Goal: Task Accomplishment & Management: Manage account settings

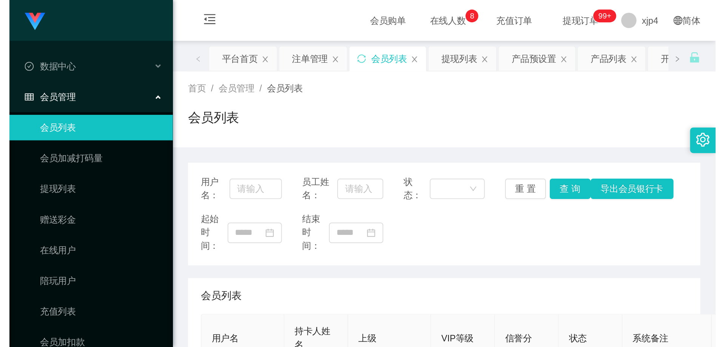
scroll to position [151, 0]
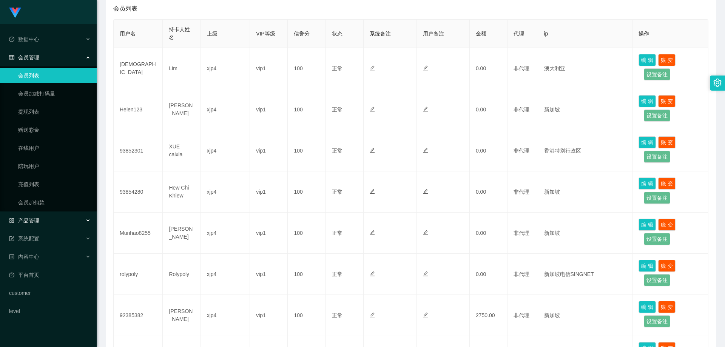
click at [46, 205] on div "产品管理" at bounding box center [48, 220] width 97 height 15
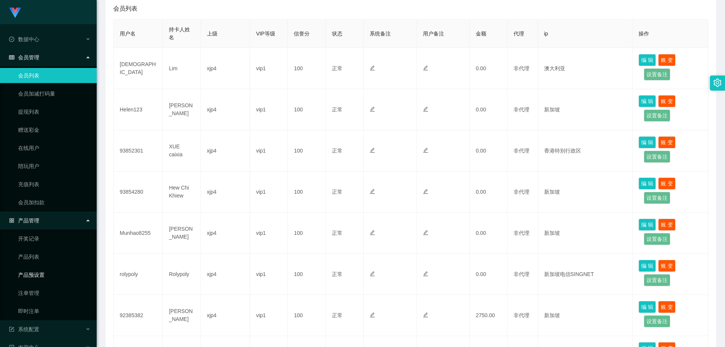
click at [39, 205] on link "产品预设置" at bounding box center [54, 274] width 72 height 15
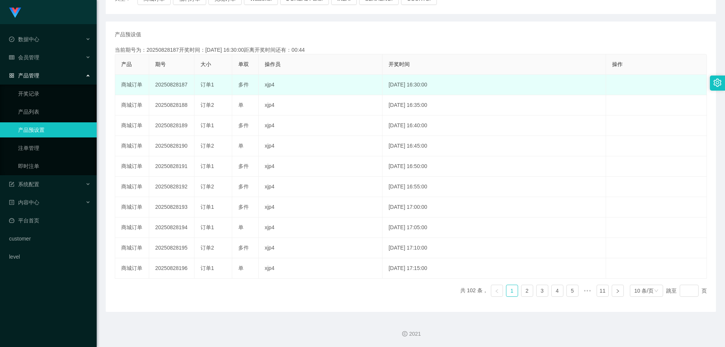
scroll to position [37, 0]
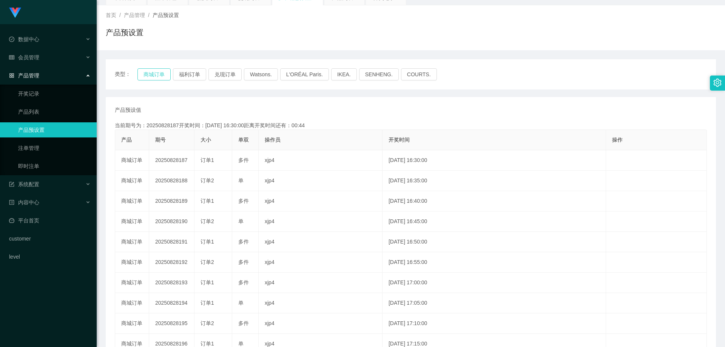
click at [157, 75] on button "商城订单" at bounding box center [153, 74] width 33 height 12
click at [47, 145] on link "注单管理" at bounding box center [54, 147] width 72 height 15
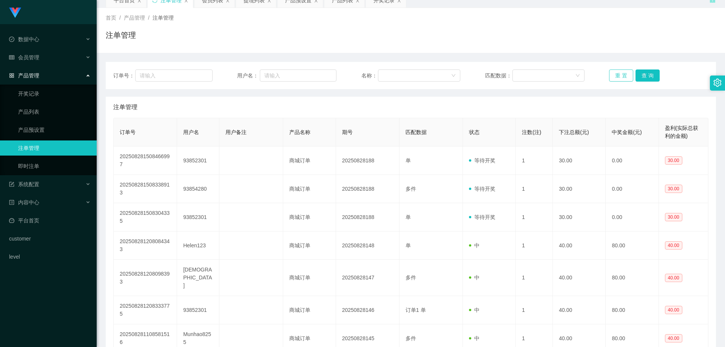
scroll to position [37, 0]
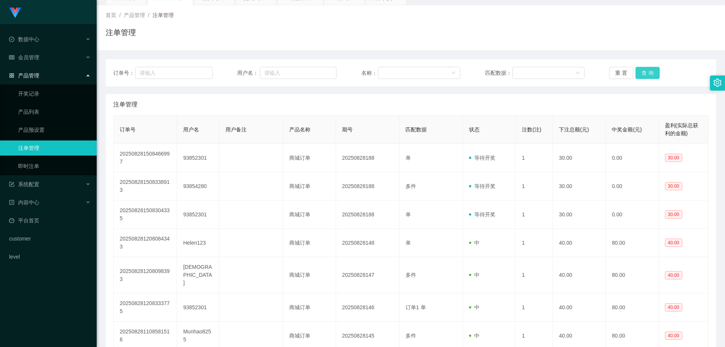
click at [417, 71] on button "查 询" at bounding box center [647, 73] width 24 height 12
click at [417, 71] on div "重 置 查 询" at bounding box center [658, 73] width 99 height 12
click at [417, 71] on button "查 询" at bounding box center [647, 73] width 24 height 12
click at [417, 71] on div "重 置 查 询" at bounding box center [658, 73] width 99 height 12
click at [417, 71] on button "查 询" at bounding box center [647, 73] width 24 height 12
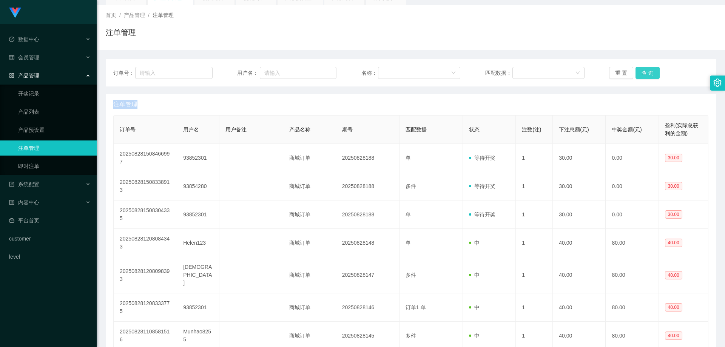
click at [417, 71] on div "重 置 查 询" at bounding box center [658, 73] width 99 height 12
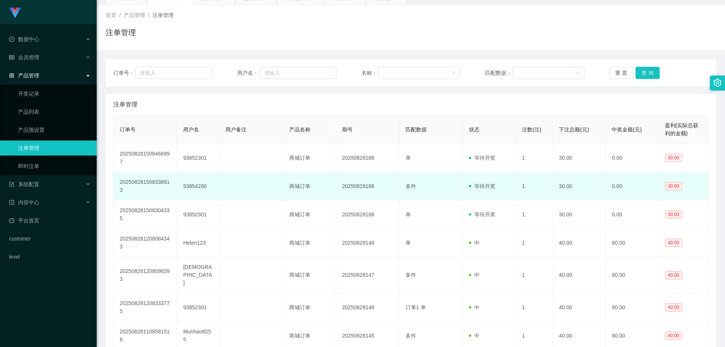
click at [186, 185] on td "93854280" at bounding box center [198, 186] width 42 height 28
copy td "93854280"
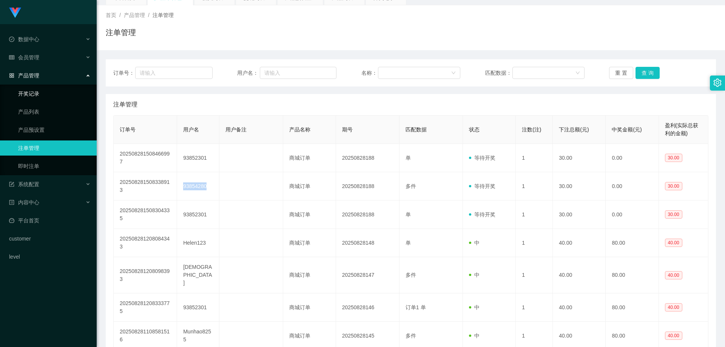
click at [31, 98] on link "开奖记录" at bounding box center [54, 93] width 72 height 15
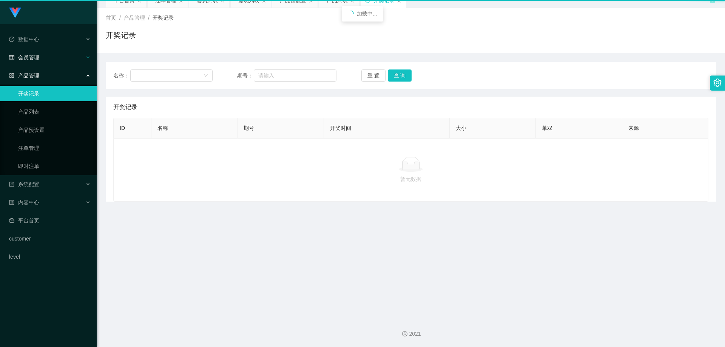
scroll to position [34, 0]
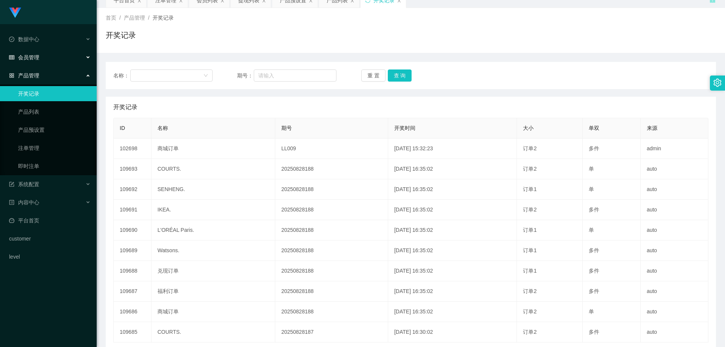
click at [37, 56] on span "会员管理" at bounding box center [24, 57] width 30 height 6
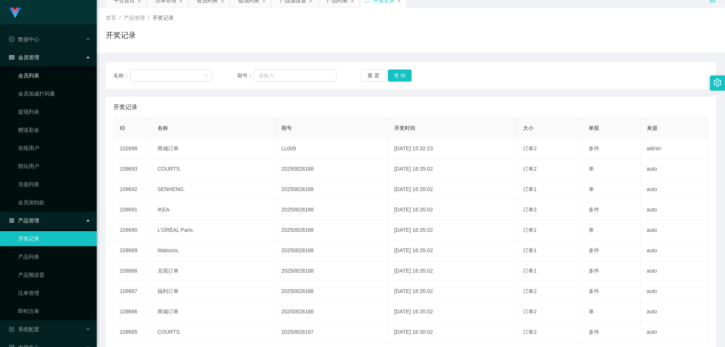
click at [38, 80] on link "会员列表" at bounding box center [54, 75] width 72 height 15
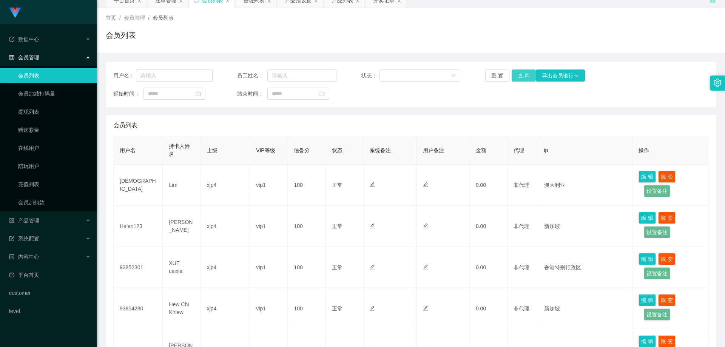
click at [417, 77] on button "查 询" at bounding box center [523, 75] width 24 height 12
click at [417, 77] on div "重 置 查 询 导出会员银行卡" at bounding box center [534, 75] width 99 height 12
click at [417, 77] on button "查 询" at bounding box center [523, 75] width 24 height 12
click at [417, 77] on div "重 置 查 询 导出会员银行卡" at bounding box center [534, 75] width 99 height 12
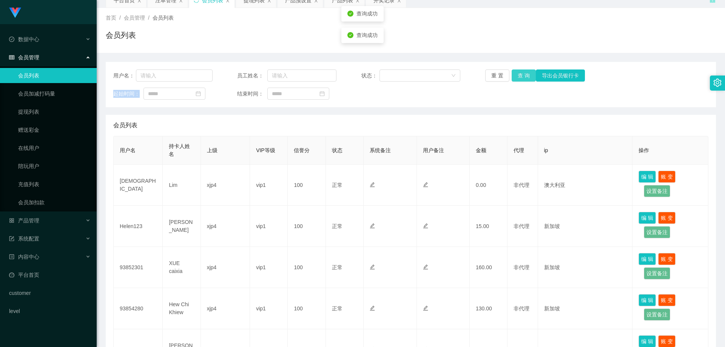
click at [417, 77] on button "查 询" at bounding box center [523, 75] width 24 height 12
click at [417, 77] on div "重 置 查 询 导出会员银行卡" at bounding box center [534, 75] width 99 height 12
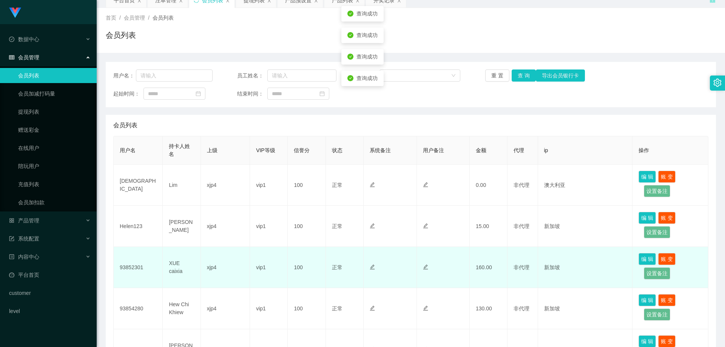
click at [180, 205] on td "XUE caixia" at bounding box center [182, 267] width 38 height 41
copy td "XUE caixia"
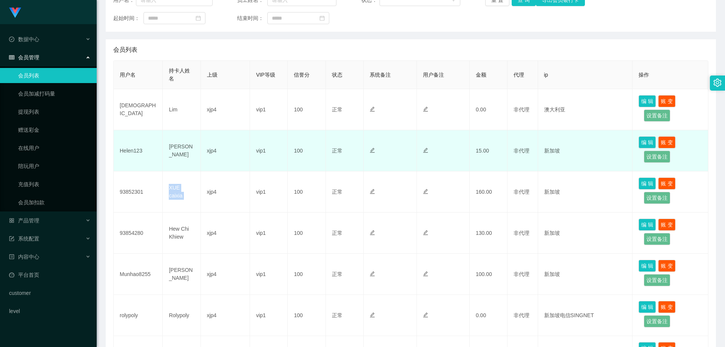
scroll to position [185, 0]
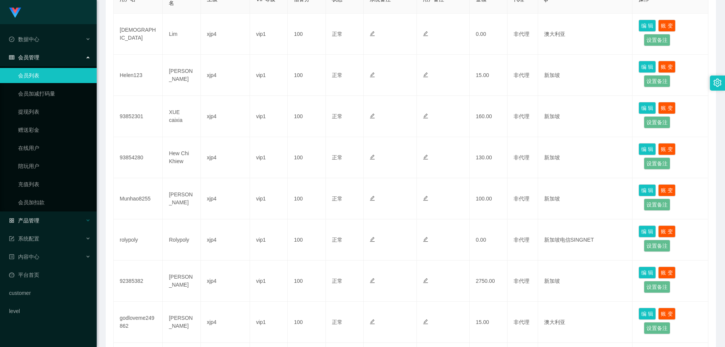
click at [38, 205] on span "产品管理" at bounding box center [24, 220] width 30 height 6
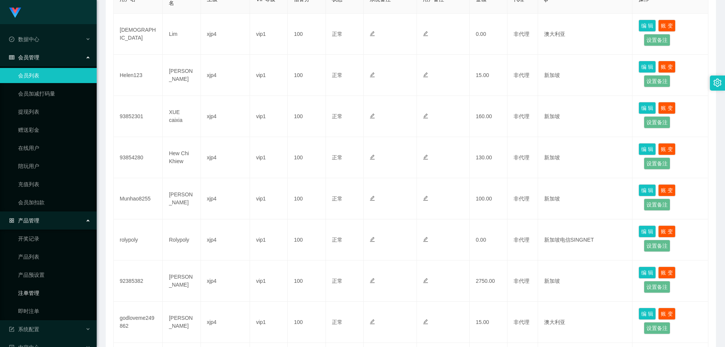
click at [35, 205] on link "注单管理" at bounding box center [54, 292] width 72 height 15
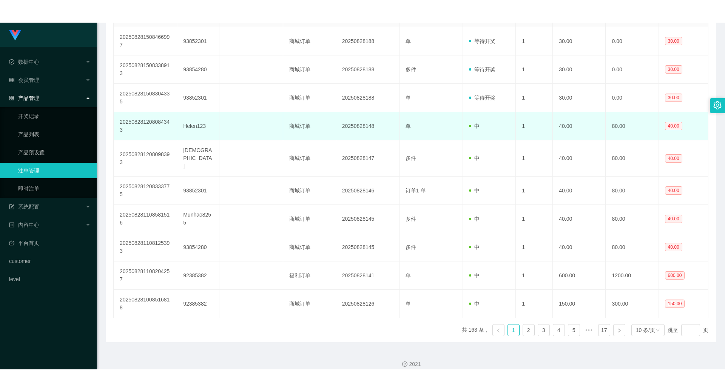
scroll to position [25, 0]
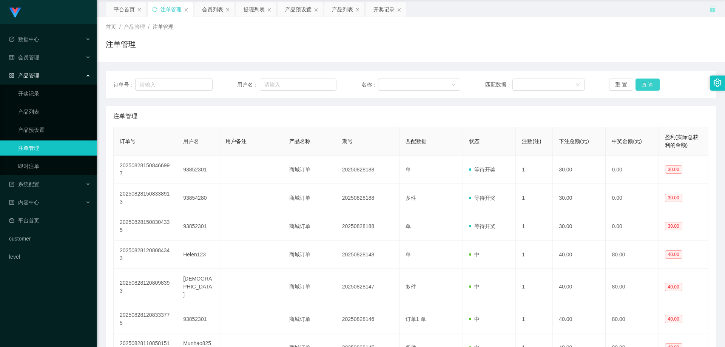
click at [417, 85] on button "查 询" at bounding box center [647, 84] width 24 height 12
click at [417, 85] on div "重 置 查 询" at bounding box center [658, 84] width 99 height 12
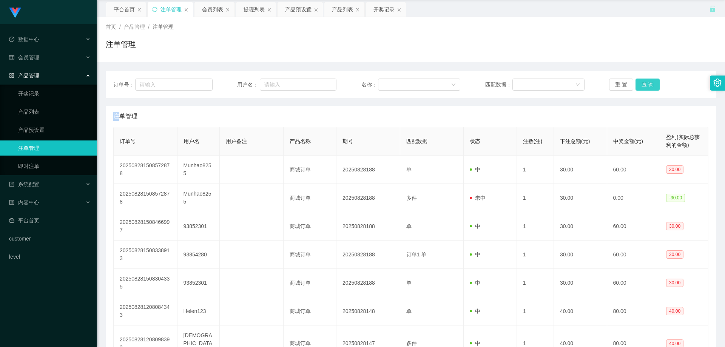
click at [417, 85] on button "查 询" at bounding box center [647, 84] width 24 height 12
click at [417, 85] on div "重 置 查 询" at bounding box center [658, 84] width 99 height 12
click at [417, 85] on button "查 询" at bounding box center [647, 84] width 24 height 12
click at [57, 147] on link "注单管理" at bounding box center [54, 147] width 72 height 15
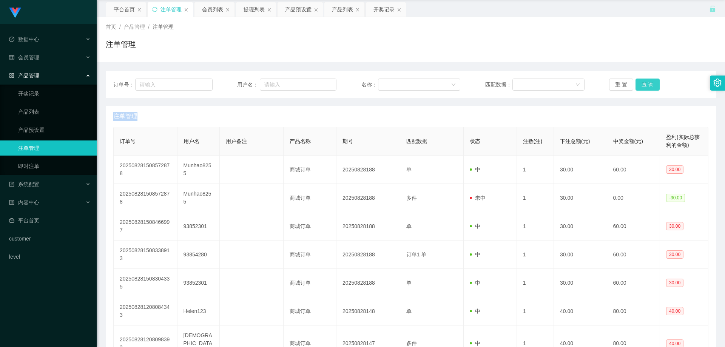
click at [417, 80] on button "查 询" at bounding box center [647, 84] width 24 height 12
click at [417, 80] on div "重 置 查 询" at bounding box center [658, 84] width 99 height 12
click at [38, 137] on link "产品预设置" at bounding box center [54, 129] width 72 height 15
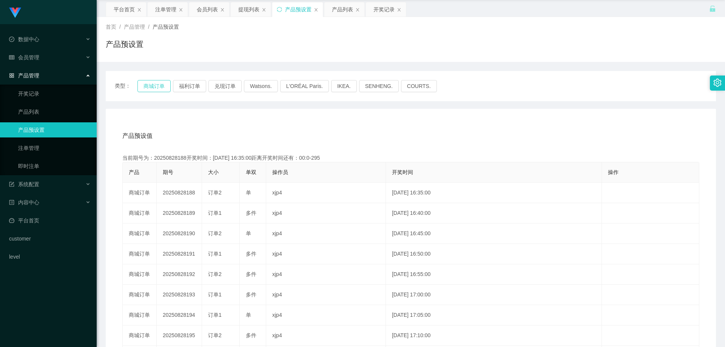
click at [164, 86] on button "商城订单" at bounding box center [153, 86] width 33 height 12
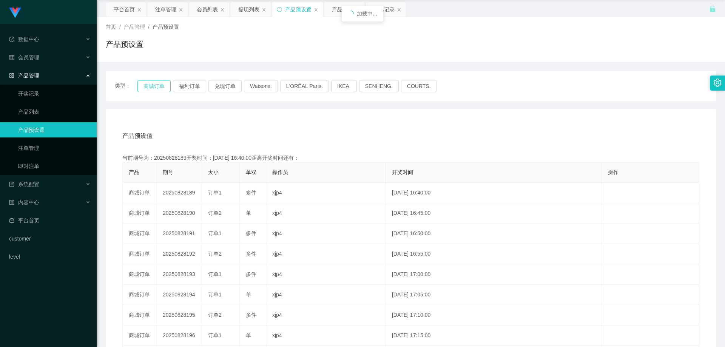
click at [164, 86] on button "商城订单" at bounding box center [153, 86] width 33 height 12
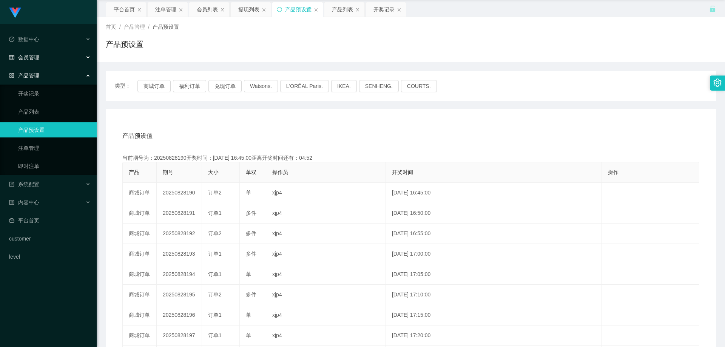
click at [37, 56] on span "会员管理" at bounding box center [24, 57] width 30 height 6
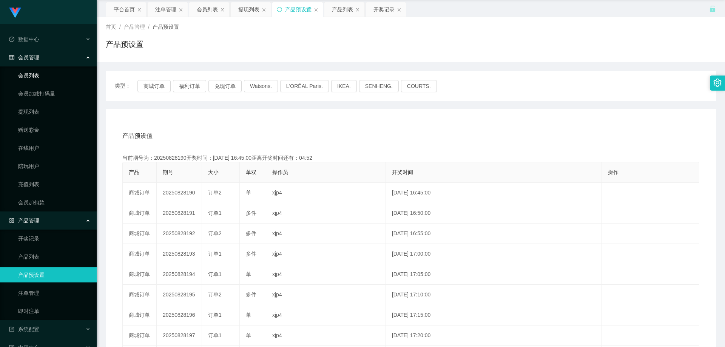
click at [37, 75] on link "会员列表" at bounding box center [54, 75] width 72 height 15
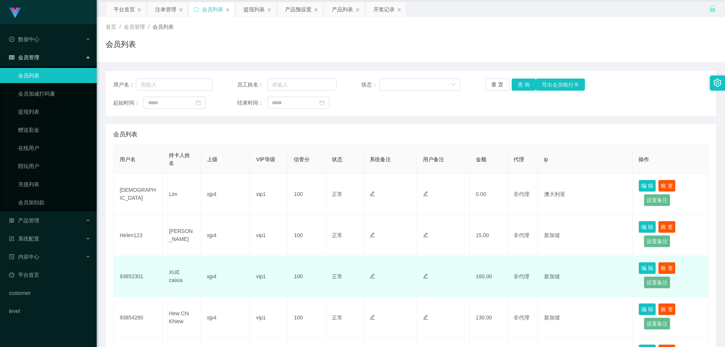
click at [131, 205] on td "93852301" at bounding box center [138, 276] width 49 height 41
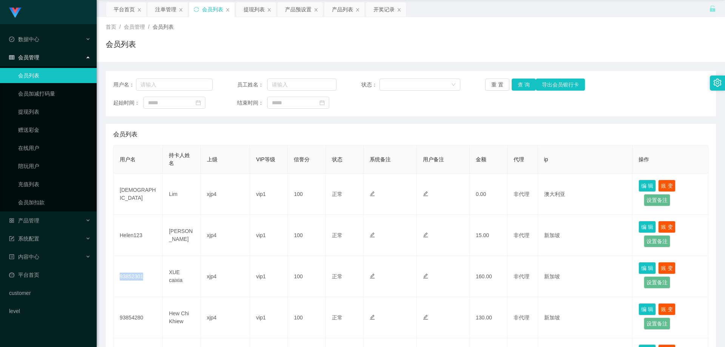
copy td "93852301"
click at [417, 86] on button "查 询" at bounding box center [523, 84] width 24 height 12
click at [417, 86] on div "重 置 查 询 导出会员银行卡" at bounding box center [534, 84] width 99 height 12
click at [417, 86] on button "查 询" at bounding box center [527, 84] width 32 height 12
click at [417, 86] on div "重 置 查 询 导出会员银行卡" at bounding box center [534, 84] width 99 height 12
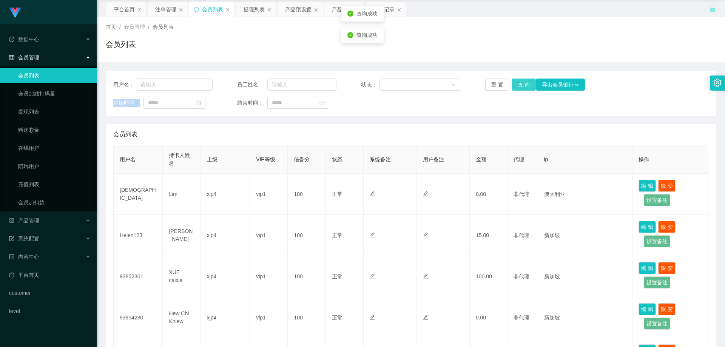
click at [417, 86] on button "查 询" at bounding box center [523, 84] width 24 height 12
click at [34, 205] on span "产品管理" at bounding box center [24, 220] width 30 height 6
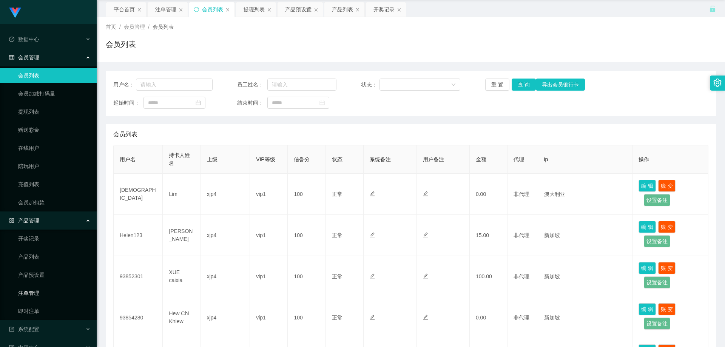
click at [35, 205] on link "注单管理" at bounding box center [54, 292] width 72 height 15
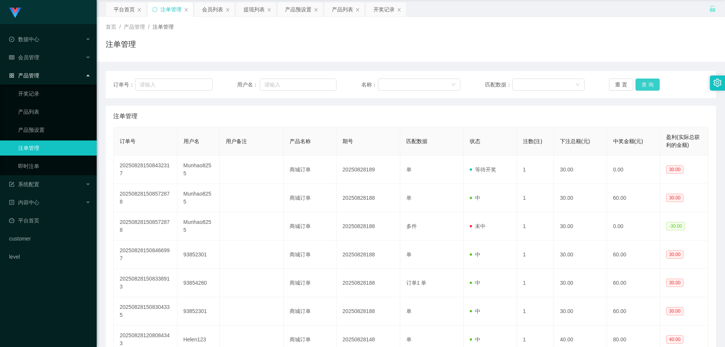
click at [417, 85] on button "查 询" at bounding box center [647, 84] width 24 height 12
click at [417, 85] on div "重 置 查 询" at bounding box center [658, 84] width 99 height 12
click at [417, 85] on button "查 询" at bounding box center [647, 84] width 24 height 12
click at [417, 85] on div "重 置 查 询" at bounding box center [658, 84] width 99 height 12
click at [417, 85] on button "查 询" at bounding box center [647, 84] width 24 height 12
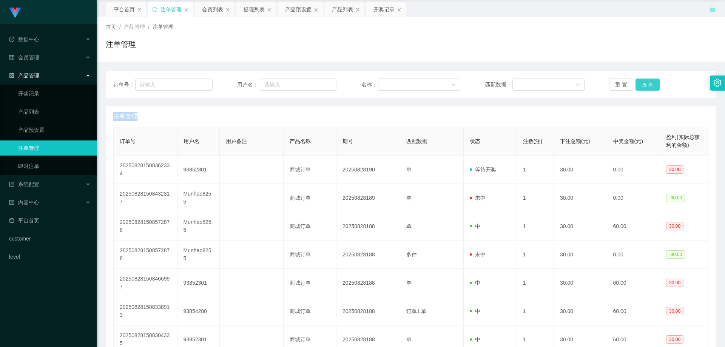
click at [417, 85] on div "重 置 查 询" at bounding box center [658, 84] width 99 height 12
click at [417, 85] on button "查 询" at bounding box center [647, 84] width 24 height 12
click at [417, 85] on div "重 置 查 询" at bounding box center [658, 84] width 99 height 12
click at [417, 85] on button "查 询" at bounding box center [647, 84] width 24 height 12
click at [417, 85] on div "重 置 查 询" at bounding box center [658, 84] width 99 height 12
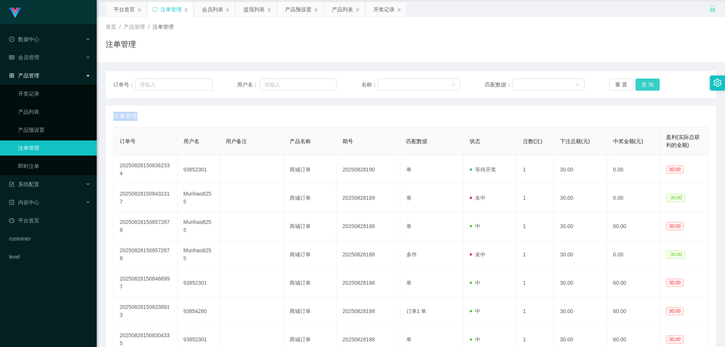
click at [417, 85] on button "查 询" at bounding box center [647, 84] width 24 height 12
click at [417, 85] on div "重 置 查 询" at bounding box center [658, 84] width 99 height 12
click at [417, 85] on button "查 询" at bounding box center [647, 84] width 24 height 12
click at [417, 85] on div "重 置 查 询" at bounding box center [658, 84] width 99 height 12
click at [417, 85] on button "查 询" at bounding box center [647, 84] width 24 height 12
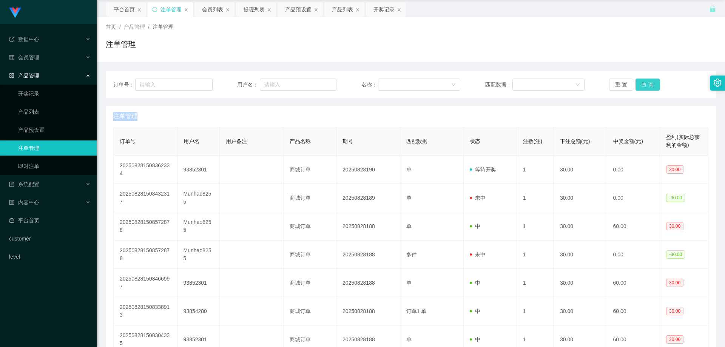
click at [417, 85] on div "重 置 查 询" at bounding box center [658, 84] width 99 height 12
click at [417, 85] on button "查 询" at bounding box center [647, 84] width 24 height 12
click at [34, 148] on link "注单管理" at bounding box center [54, 147] width 72 height 15
click at [39, 50] on div "会员管理" at bounding box center [48, 57] width 97 height 15
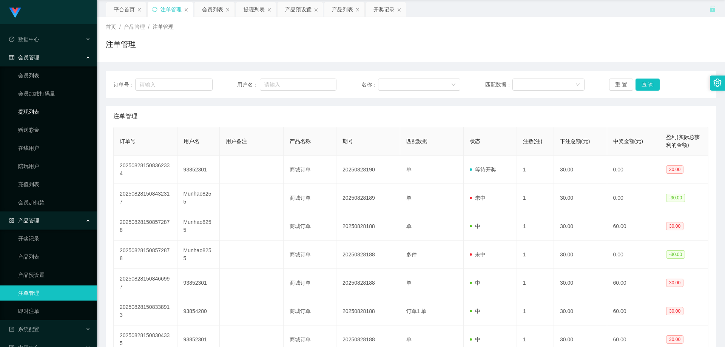
click at [50, 108] on link "提现列表" at bounding box center [54, 111] width 72 height 15
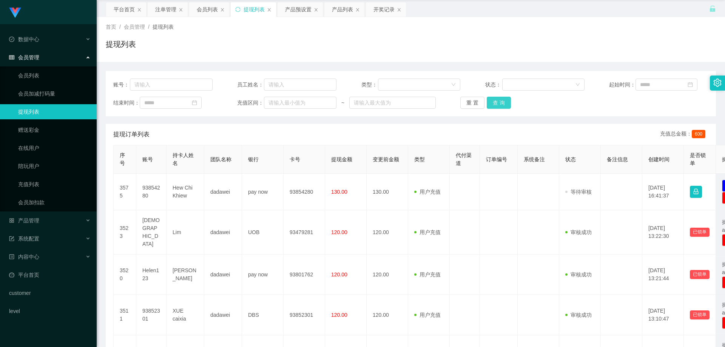
click at [417, 100] on button "查 询" at bounding box center [498, 103] width 24 height 12
click at [417, 100] on div "重 置 查 询" at bounding box center [509, 103] width 99 height 12
click at [417, 100] on button "查 询" at bounding box center [498, 103] width 24 height 12
click at [417, 100] on div "重 置 查 询" at bounding box center [509, 103] width 99 height 12
click at [417, 100] on button "查 询" at bounding box center [498, 103] width 24 height 12
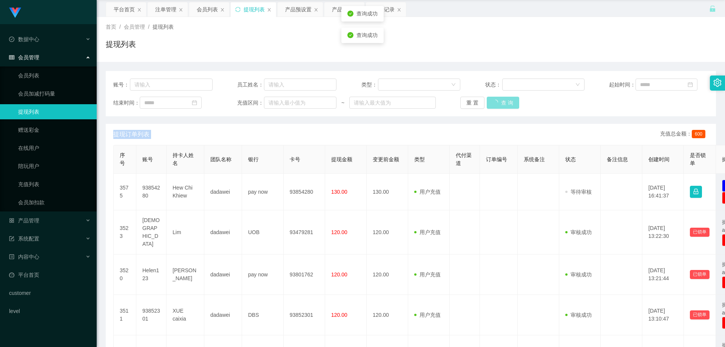
click at [417, 100] on div "重 置 查 询" at bounding box center [509, 103] width 99 height 12
click at [417, 100] on button "查 询" at bounding box center [498, 103] width 24 height 12
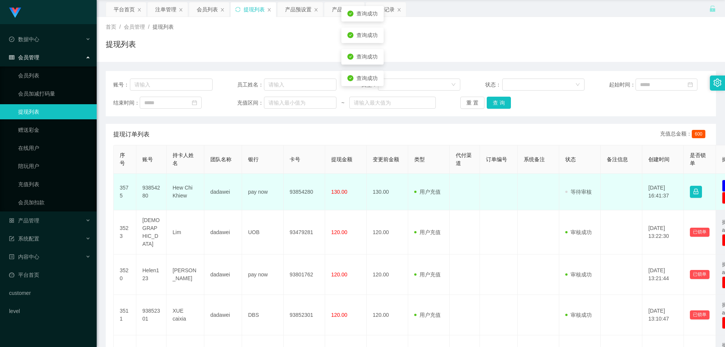
click at [156, 190] on td "93854280" at bounding box center [151, 192] width 30 height 37
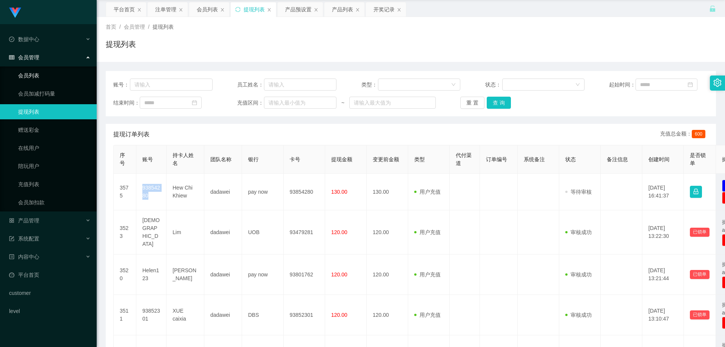
click at [30, 75] on link "会员列表" at bounding box center [54, 75] width 72 height 15
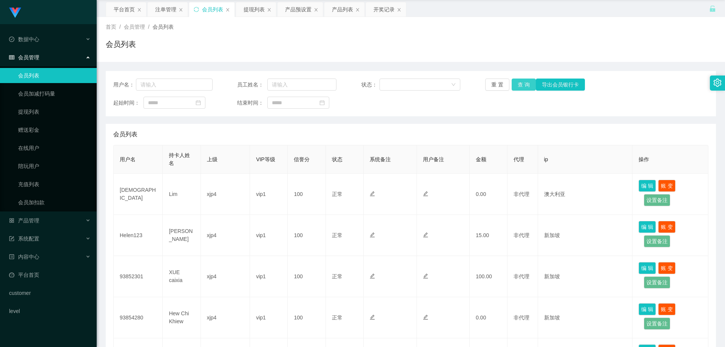
click at [417, 85] on button "查 询" at bounding box center [523, 84] width 24 height 12
click at [417, 85] on div "重 置 查 询 导出会员银行卡" at bounding box center [534, 84] width 99 height 12
click at [417, 85] on button "查 询" at bounding box center [523, 84] width 24 height 12
click at [417, 85] on div "重 置 查 询 导出会员银行卡" at bounding box center [534, 84] width 99 height 12
click at [417, 85] on button "查 询" at bounding box center [523, 84] width 24 height 12
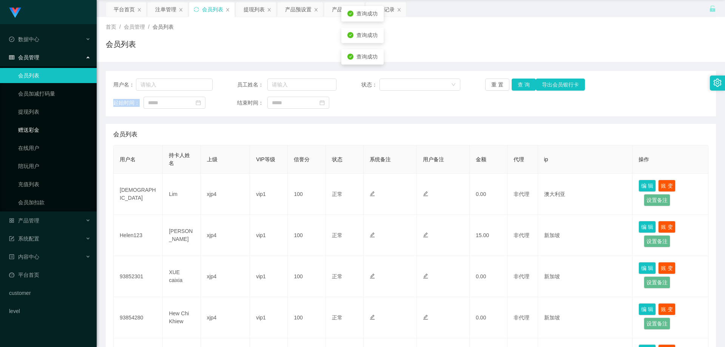
click at [33, 129] on link "赠送彩金" at bounding box center [54, 129] width 72 height 15
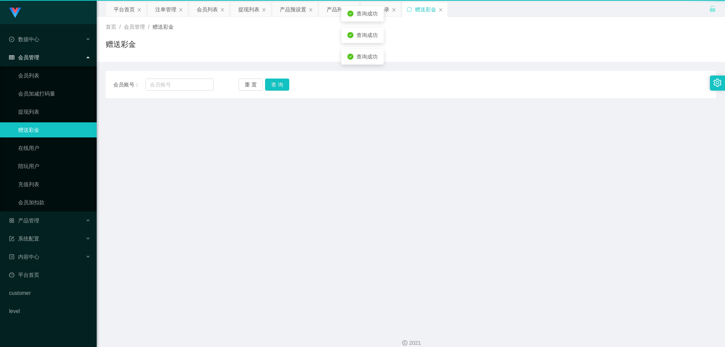
click at [33, 129] on link "赠送彩金" at bounding box center [54, 129] width 72 height 15
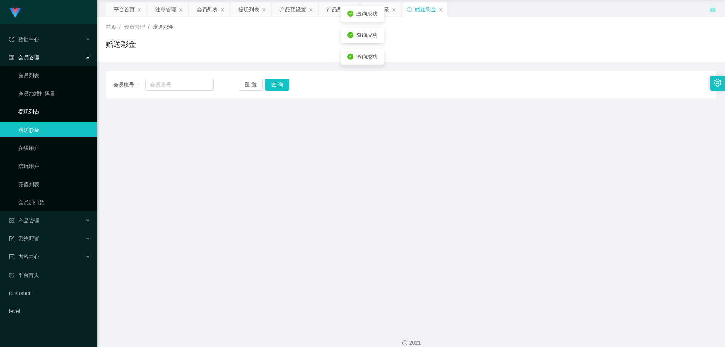
click at [33, 116] on link "提现列表" at bounding box center [54, 111] width 72 height 15
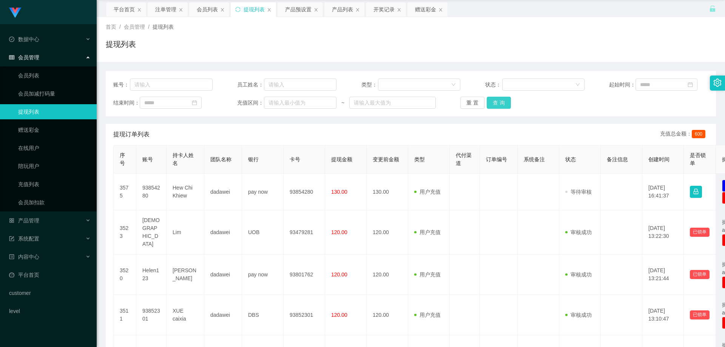
click at [417, 103] on button "查 询" at bounding box center [498, 103] width 24 height 12
click at [417, 103] on div "重 置 查 询" at bounding box center [509, 103] width 99 height 12
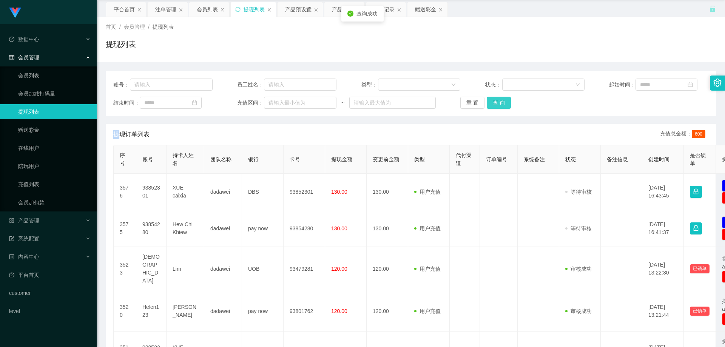
click at [417, 103] on button "查 询" at bounding box center [498, 103] width 24 height 12
click at [417, 103] on div "重 置 查 询" at bounding box center [509, 103] width 99 height 12
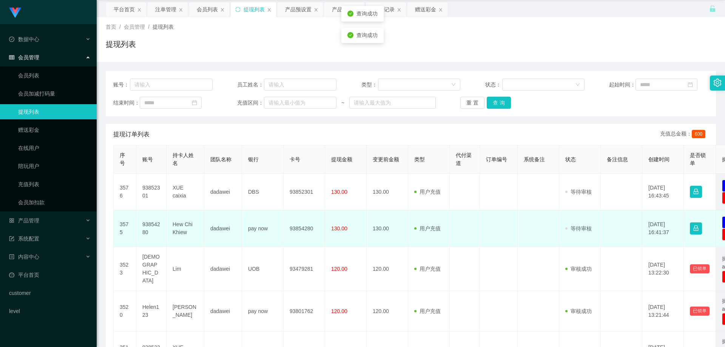
click at [149, 205] on td "93854280" at bounding box center [151, 228] width 30 height 37
copy td "93854280"
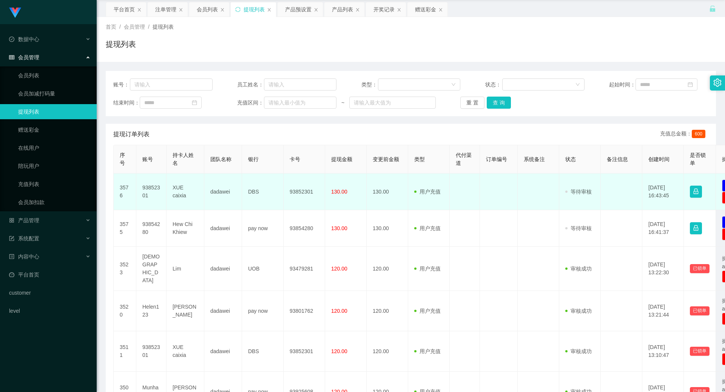
click at [149, 187] on td "93852301" at bounding box center [151, 192] width 30 height 37
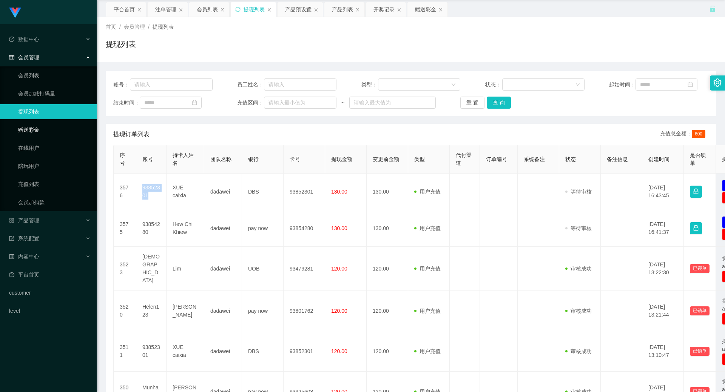
copy td "93852301"
click at [417, 102] on button "查 询" at bounding box center [498, 103] width 24 height 12
click at [417, 102] on div "重 置 查 询" at bounding box center [509, 103] width 99 height 12
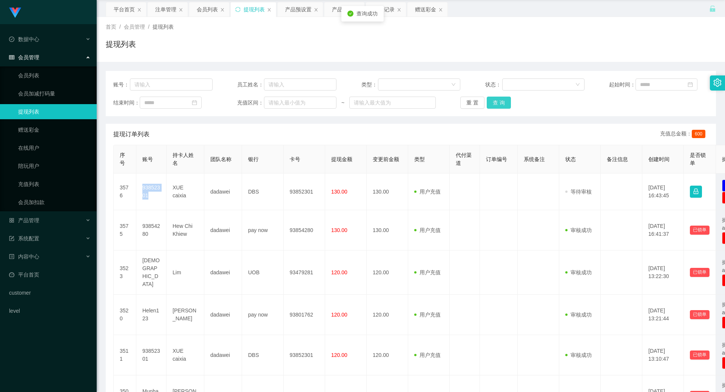
click at [417, 102] on button "查 询" at bounding box center [498, 103] width 24 height 12
click at [417, 102] on div "重 置 查 询" at bounding box center [509, 103] width 99 height 12
click at [417, 102] on button "查 询" at bounding box center [502, 103] width 32 height 12
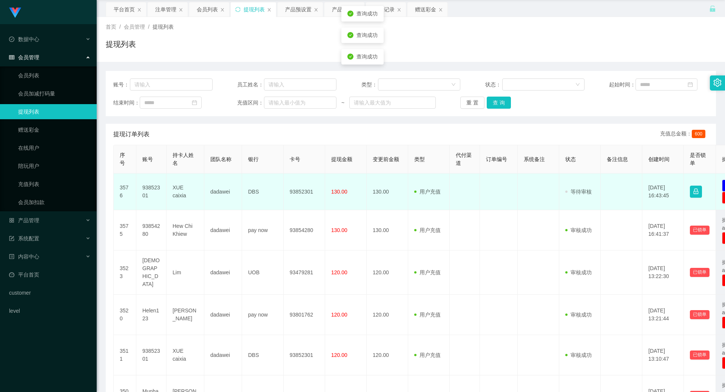
click at [146, 186] on td "93852301" at bounding box center [151, 192] width 30 height 37
copy td "93852301"
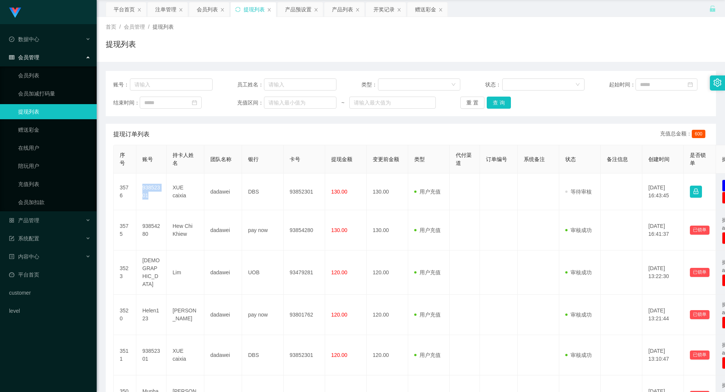
click at [45, 113] on link "提现列表" at bounding box center [54, 111] width 72 height 15
click at [417, 103] on button "查 询" at bounding box center [498, 103] width 24 height 12
click at [417, 103] on div "重 置 查 询" at bounding box center [509, 103] width 99 height 12
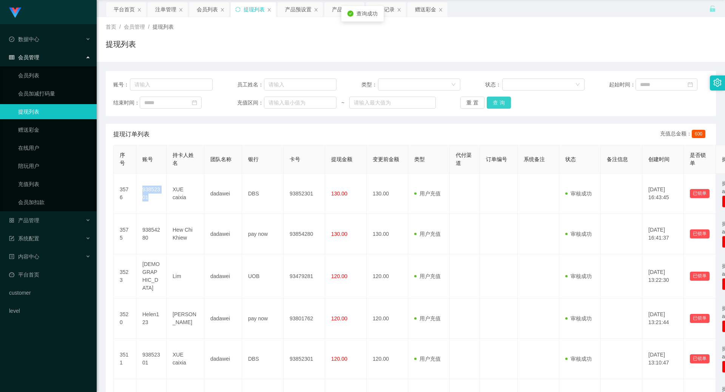
click at [417, 103] on button "查 询" at bounding box center [498, 103] width 24 height 12
click at [417, 103] on div "重 置 查 询" at bounding box center [509, 103] width 99 height 12
click at [417, 103] on button "查 询" at bounding box center [498, 103] width 24 height 12
click at [417, 103] on div "重 置 查 询" at bounding box center [509, 103] width 99 height 12
click at [417, 103] on button "查 询" at bounding box center [498, 103] width 24 height 12
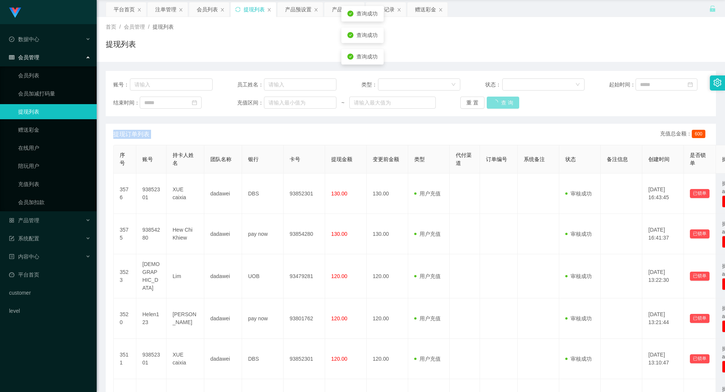
click at [417, 103] on div "重 置 查 询" at bounding box center [509, 103] width 99 height 12
click at [417, 103] on button "查 询" at bounding box center [498, 103] width 24 height 12
click at [417, 103] on div "重 置 查 询" at bounding box center [509, 103] width 99 height 12
click at [417, 103] on button "查 询" at bounding box center [498, 103] width 24 height 12
click at [417, 102] on button "查 询" at bounding box center [498, 103] width 24 height 12
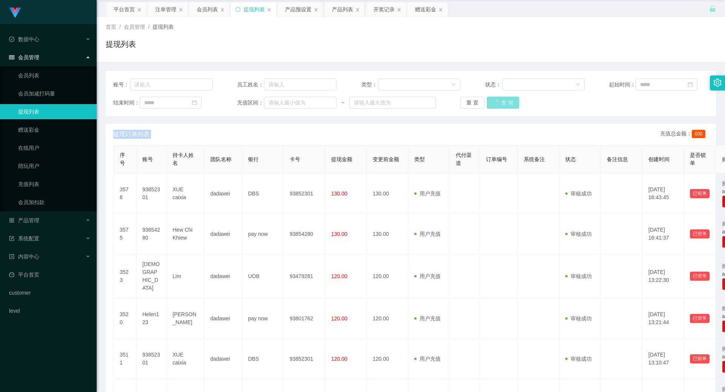
click at [417, 102] on div "重 置 查 询" at bounding box center [509, 103] width 99 height 12
click at [417, 102] on button "查 询" at bounding box center [498, 103] width 24 height 12
click at [417, 102] on div "重 置 查 询" at bounding box center [509, 103] width 99 height 12
click at [40, 114] on link "提现列表" at bounding box center [54, 111] width 72 height 15
click at [42, 75] on link "会员列表" at bounding box center [54, 75] width 72 height 15
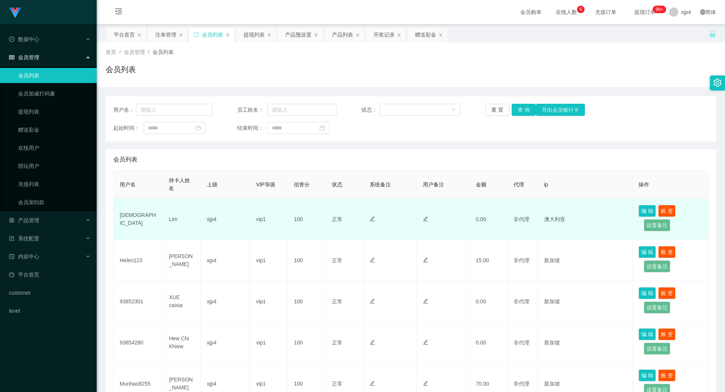
scroll to position [75, 0]
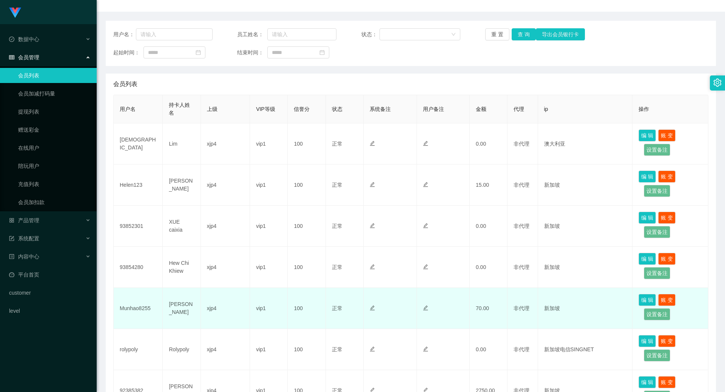
click at [145, 205] on td "Munhao8255" at bounding box center [138, 308] width 49 height 41
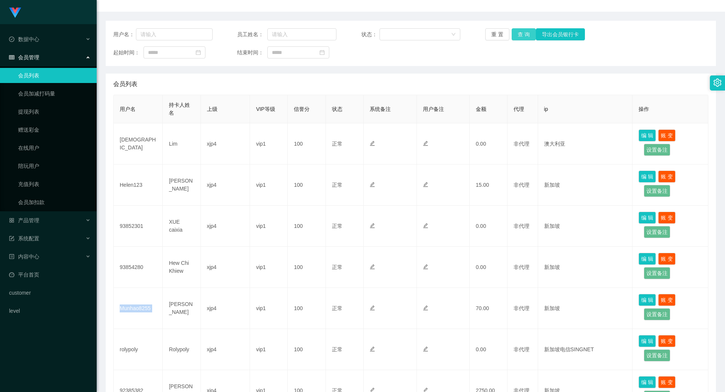
click at [417, 35] on button "查 询" at bounding box center [523, 34] width 24 height 12
click at [417, 35] on div "重 置 查 询 导出会员银行卡" at bounding box center [534, 34] width 99 height 12
click at [417, 35] on button "查 询" at bounding box center [523, 34] width 24 height 12
click at [417, 35] on div "重 置 查 询 导出会员银行卡" at bounding box center [534, 34] width 99 height 12
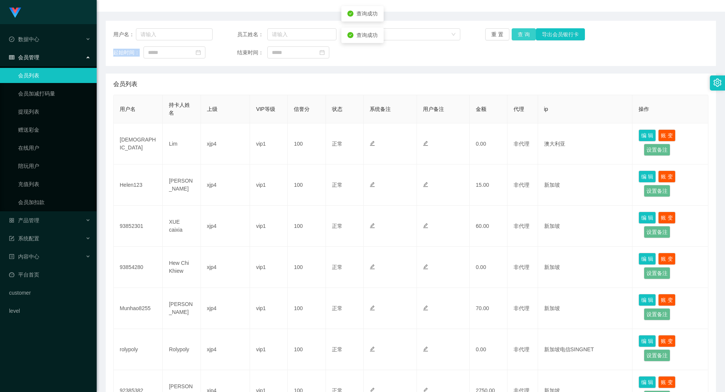
click at [417, 35] on button "查 询" at bounding box center [523, 34] width 24 height 12
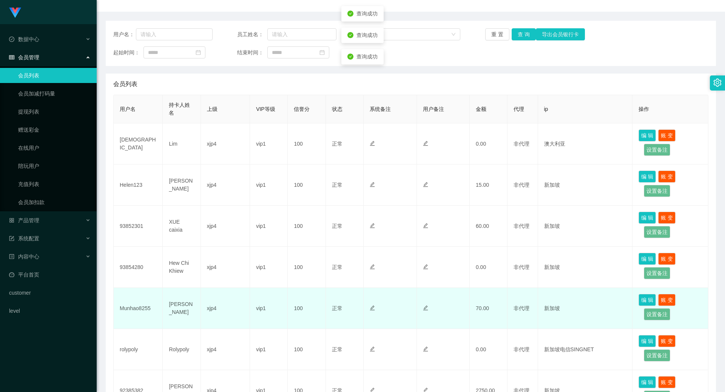
click at [133, 205] on td "Munhao8255" at bounding box center [138, 308] width 49 height 41
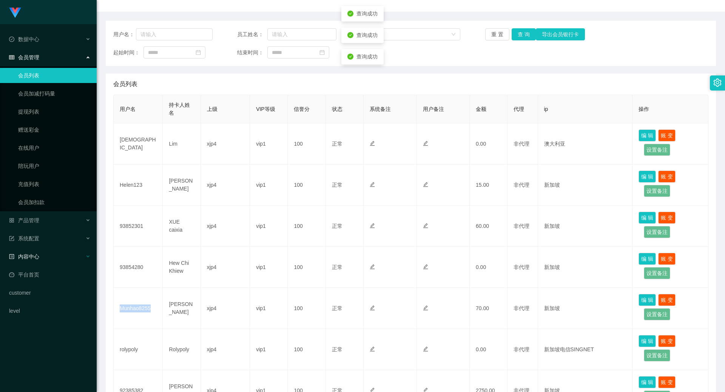
copy td "Munhao8255"
click at [35, 205] on span "产品管理" at bounding box center [24, 220] width 30 height 6
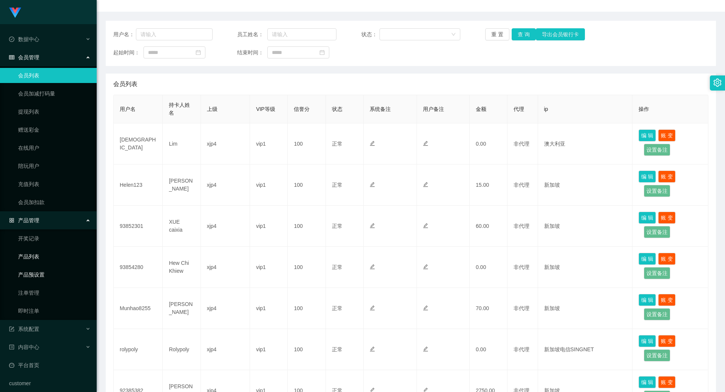
click at [37, 205] on link "产品预设置" at bounding box center [54, 274] width 72 height 15
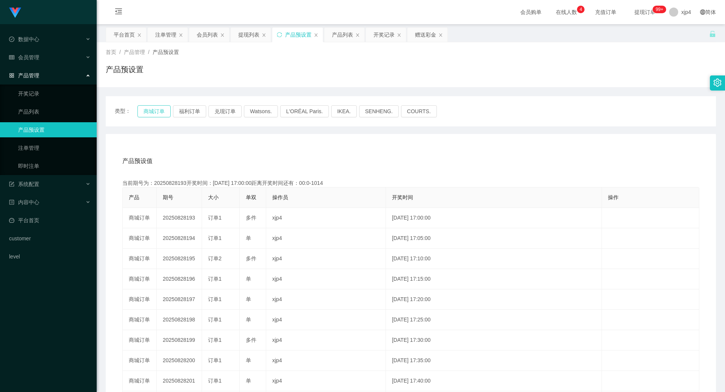
click at [150, 110] on button "商城订单" at bounding box center [153, 111] width 33 height 12
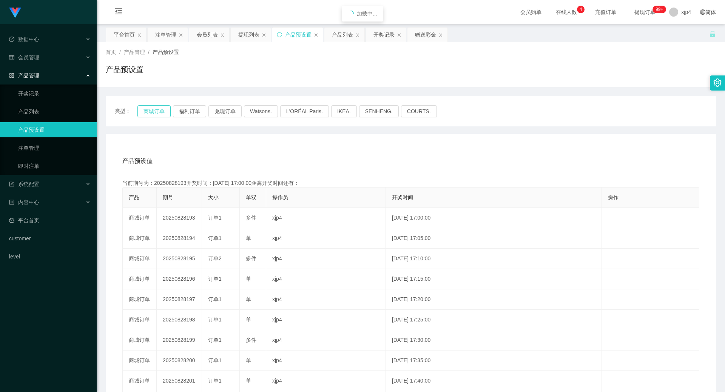
click at [150, 110] on button "商城订单" at bounding box center [153, 111] width 33 height 12
click at [32, 188] on div "系统配置" at bounding box center [48, 184] width 97 height 15
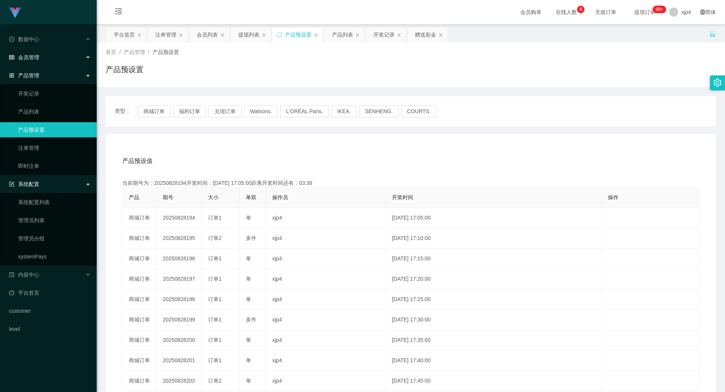
click at [36, 61] on div "会员管理" at bounding box center [48, 57] width 97 height 15
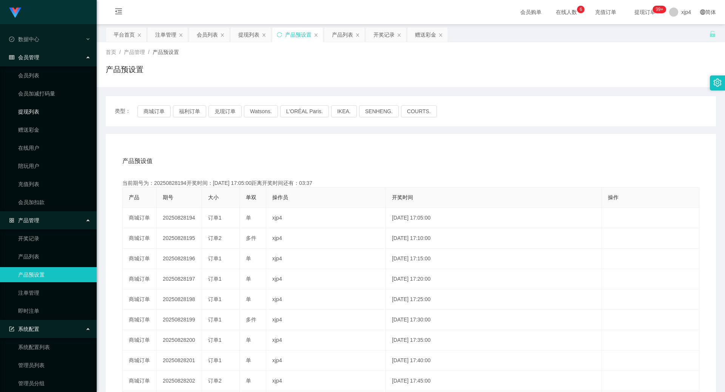
click at [43, 113] on link "提现列表" at bounding box center [54, 111] width 72 height 15
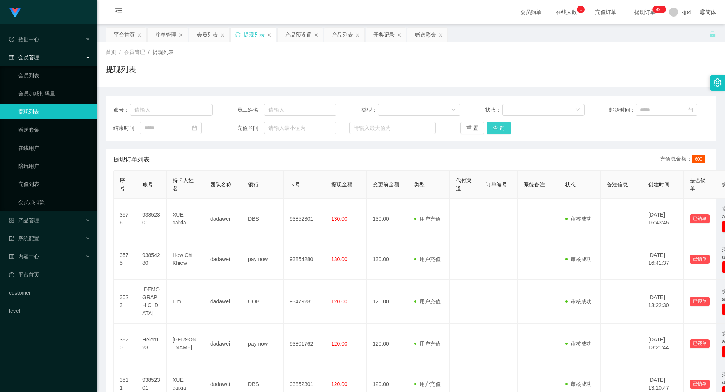
click at [417, 128] on button "查 询" at bounding box center [498, 128] width 24 height 12
click at [417, 128] on div "重 置 查 询" at bounding box center [509, 128] width 99 height 12
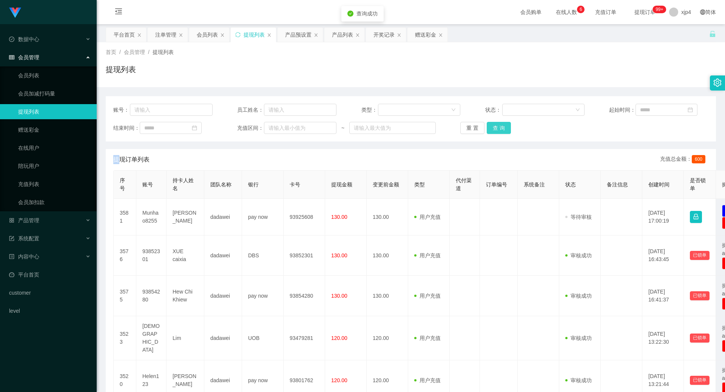
click at [417, 128] on button "查 询" at bounding box center [498, 128] width 24 height 12
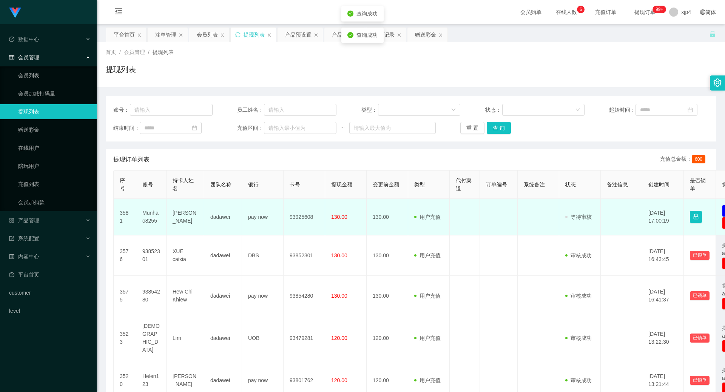
click at [154, 205] on td "Munhao8255" at bounding box center [151, 217] width 30 height 37
copy td "Munhao8255"
